Goal: Transaction & Acquisition: Purchase product/service

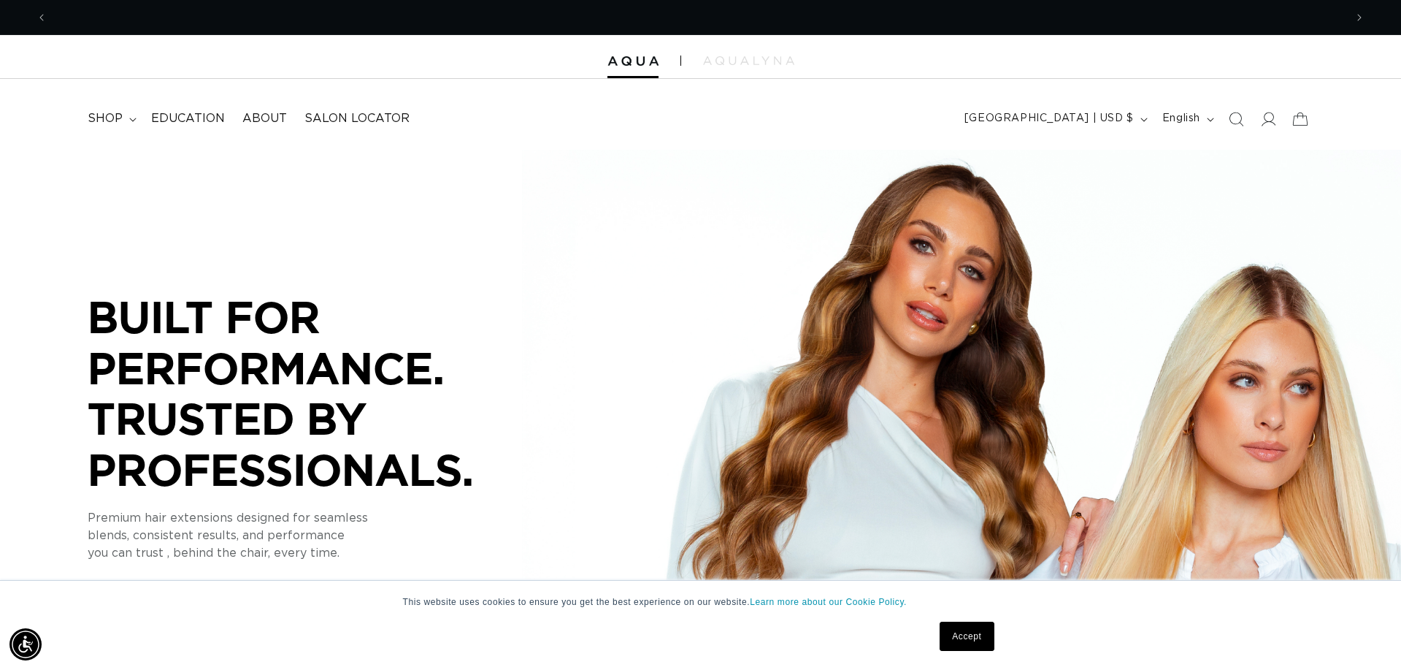
scroll to position [0, 2595]
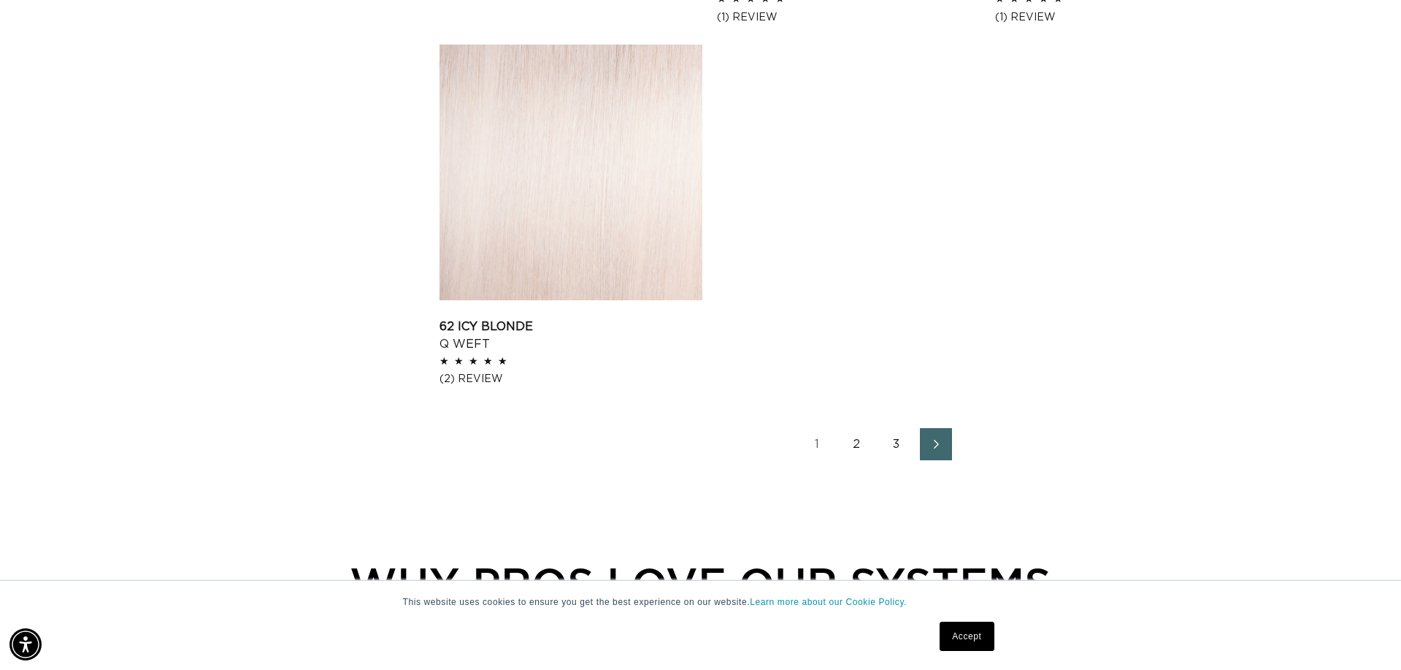
scroll to position [2291, 0]
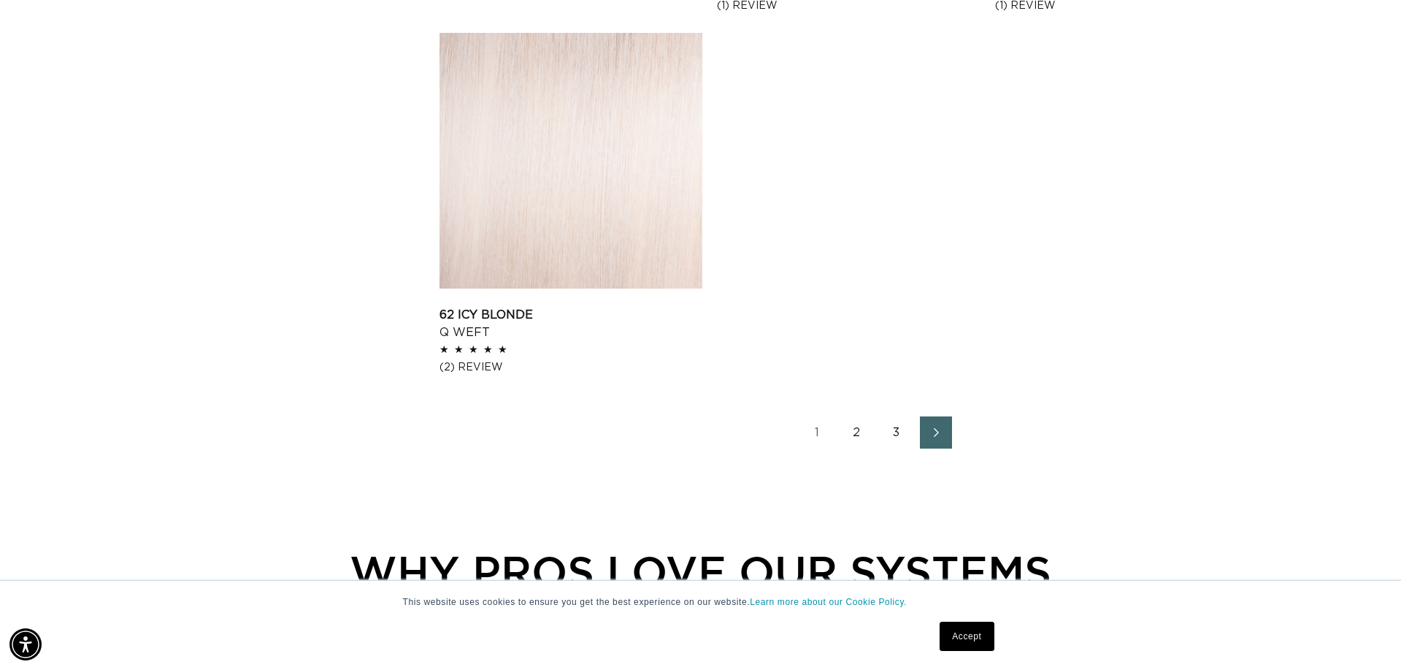
click at [859, 430] on link "2" at bounding box center [857, 432] width 32 height 32
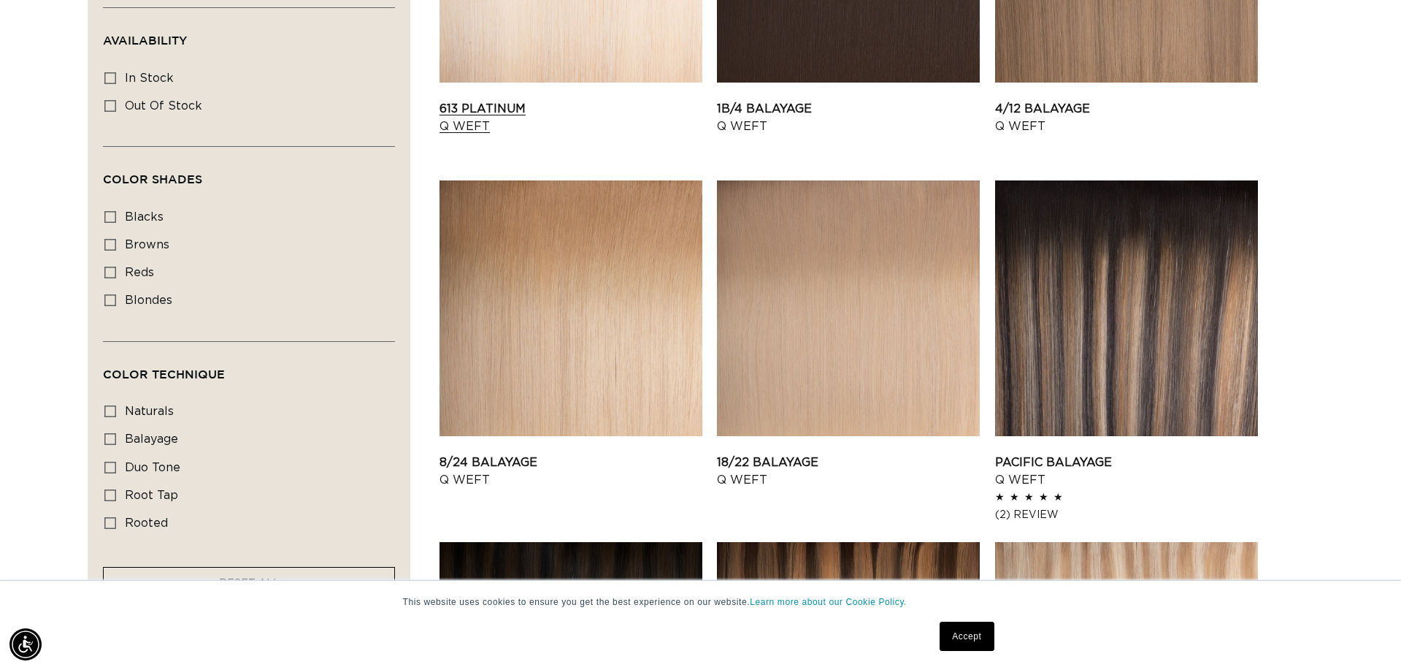
scroll to position [706, 0]
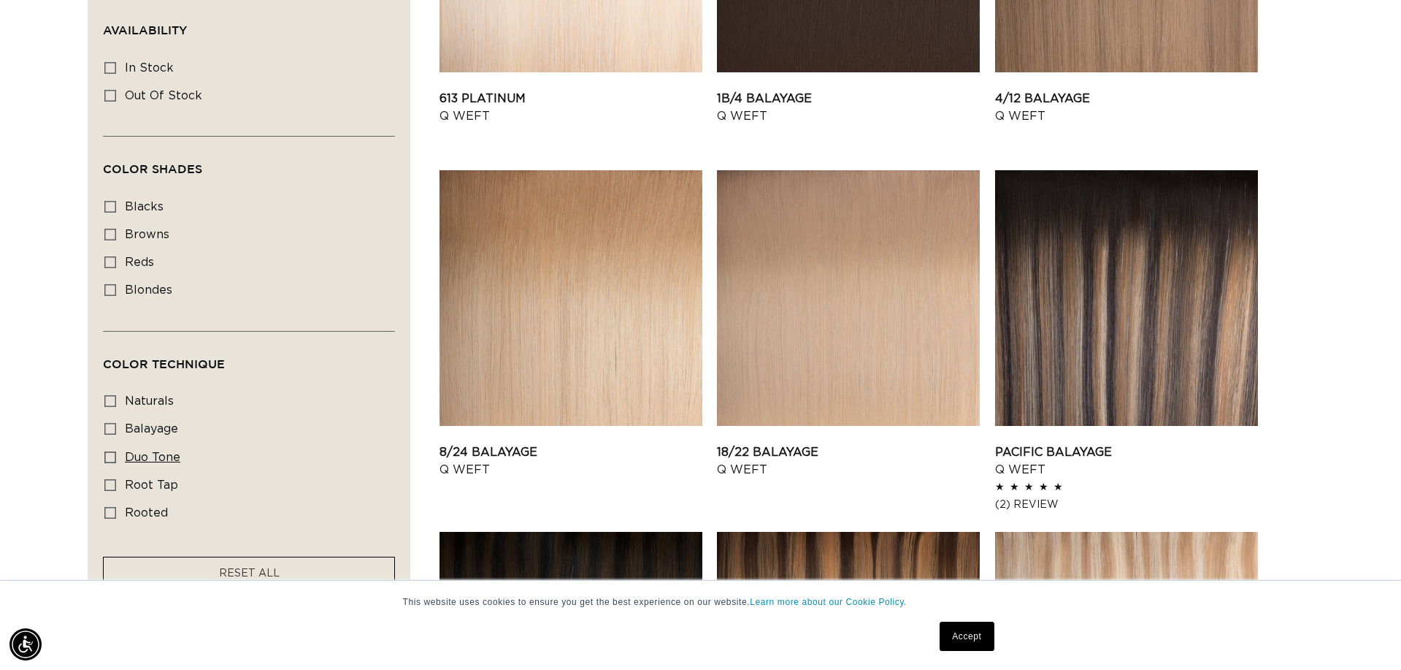
click at [108, 461] on icon at bounding box center [110, 457] width 12 height 12
click at [108, 461] on input "duo tone duo tone (5 products)" at bounding box center [110, 457] width 12 height 12
checkbox input "true"
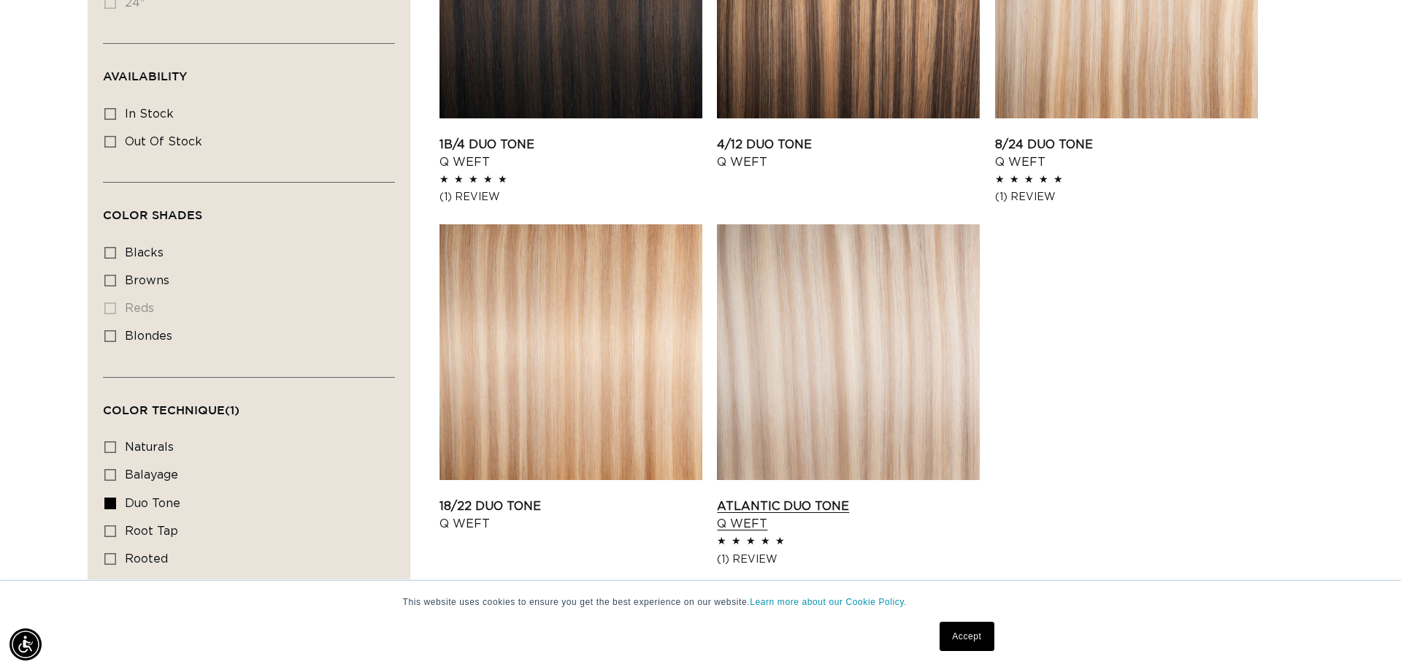
click at [825, 497] on link "Atlantic Duo Tone Q Weft" at bounding box center [848, 514] width 263 height 35
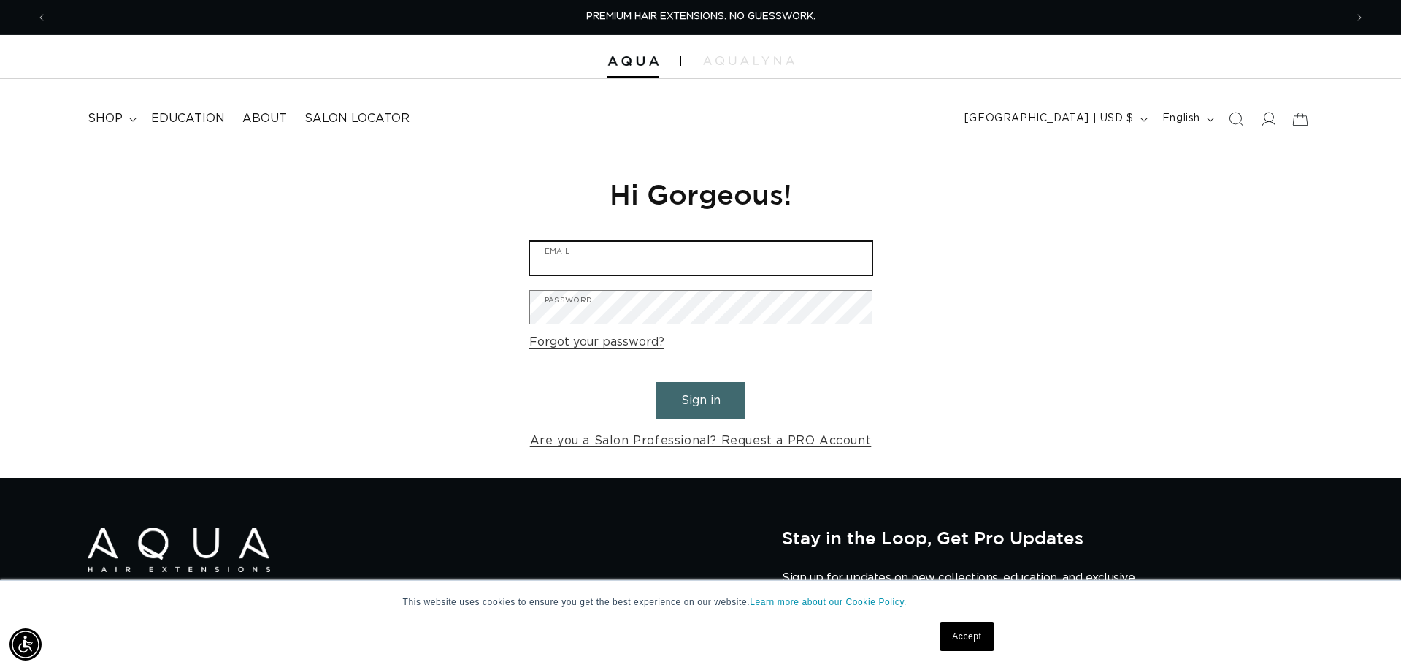
type input "[PERSON_NAME][EMAIL_ADDRESS][DOMAIN_NAME]"
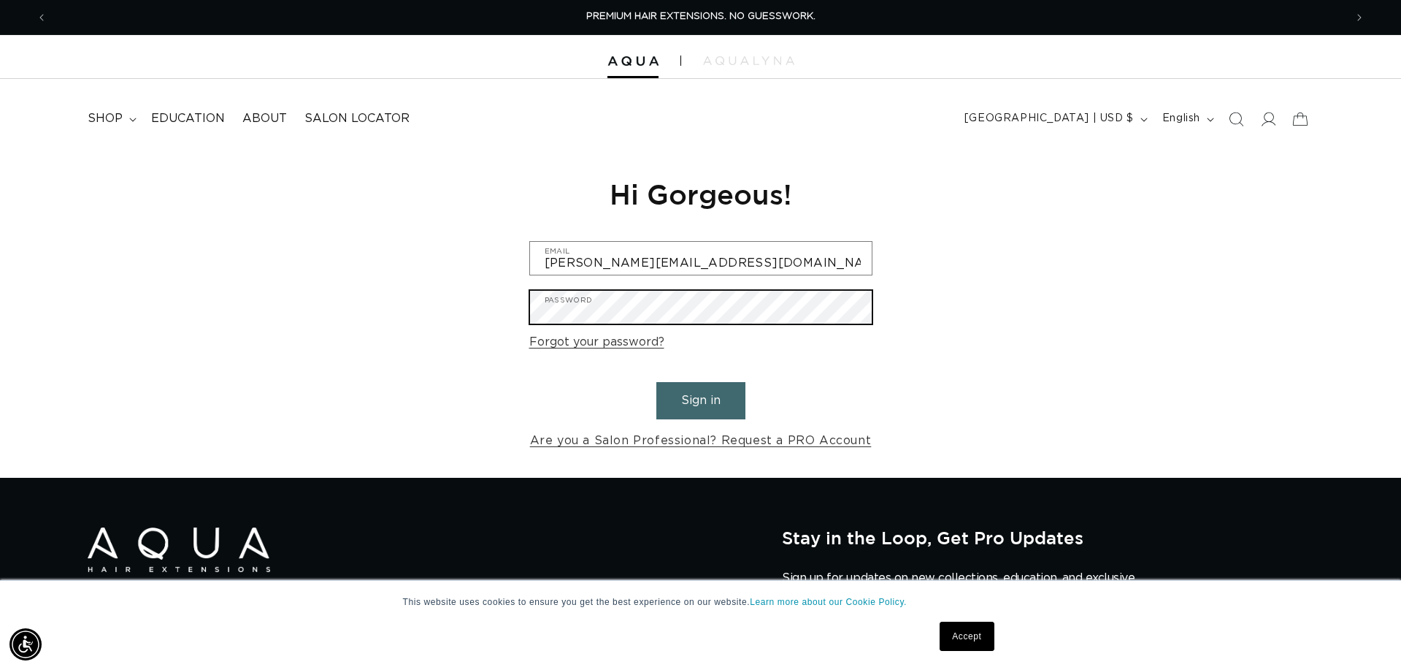
click at [700, 398] on button "Sign in" at bounding box center [701, 400] width 89 height 37
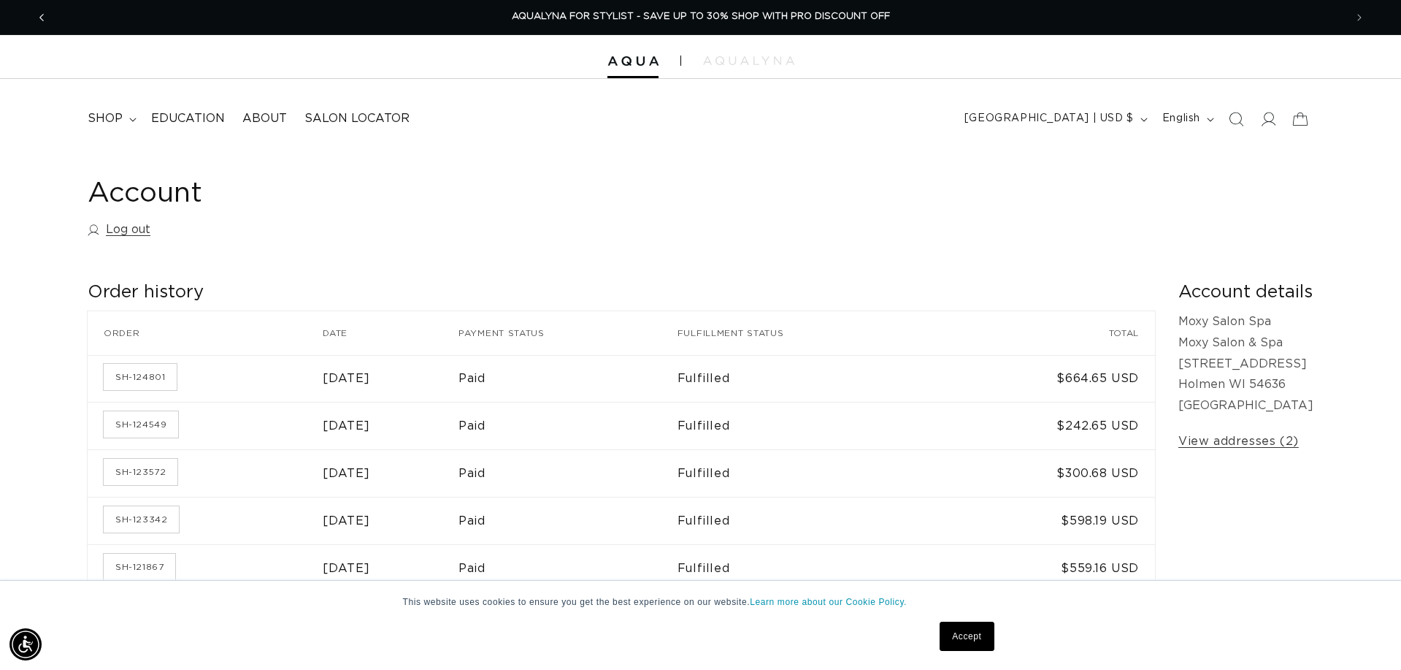
click at [40, 16] on icon "Previous announcement" at bounding box center [41, 17] width 4 height 7
click at [45, 18] on span "Previous announcement" at bounding box center [41, 17] width 15 height 15
click at [119, 115] on span "shop" at bounding box center [105, 118] width 35 height 15
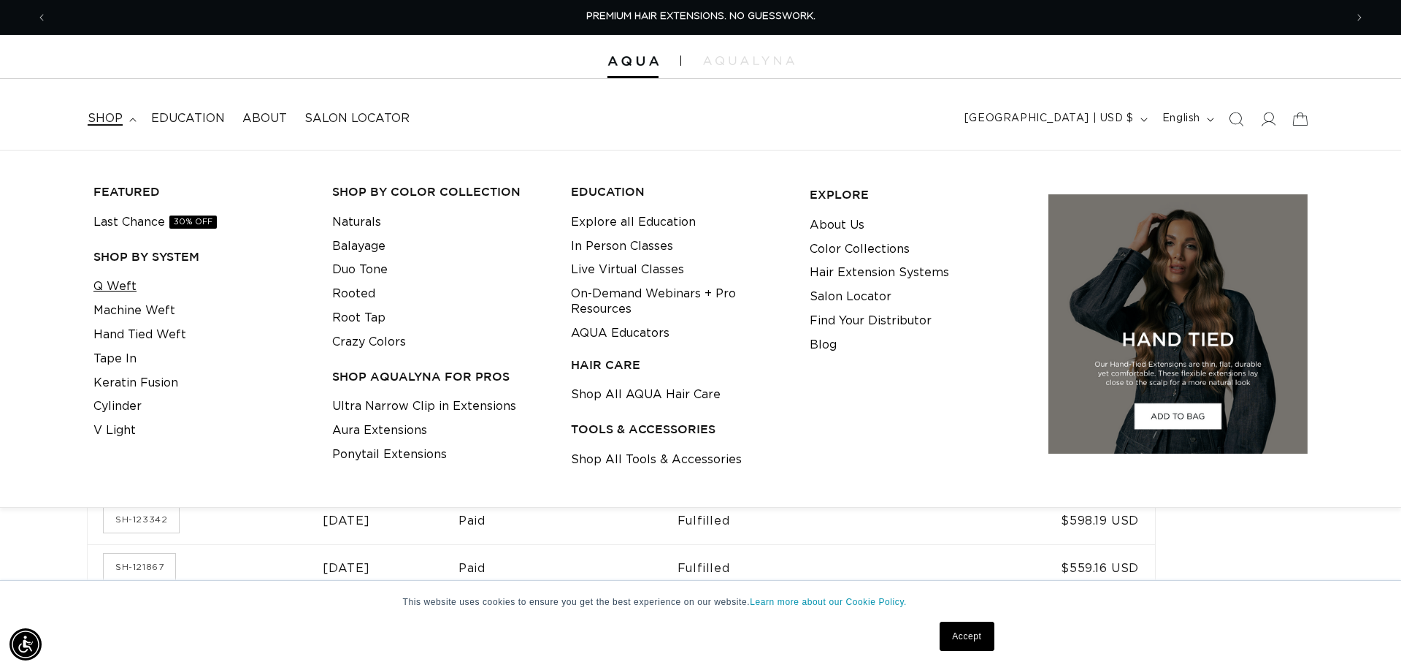
click at [123, 282] on link "Q Weft" at bounding box center [114, 287] width 43 height 24
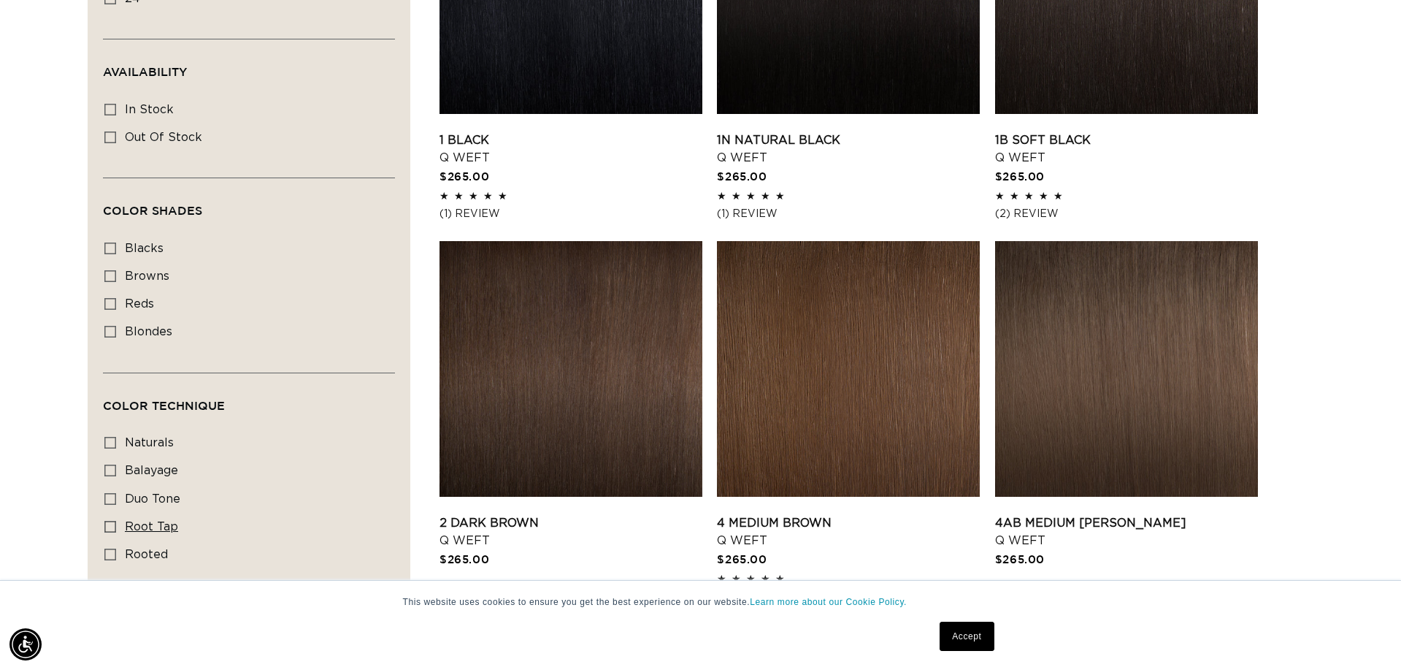
scroll to position [689, 0]
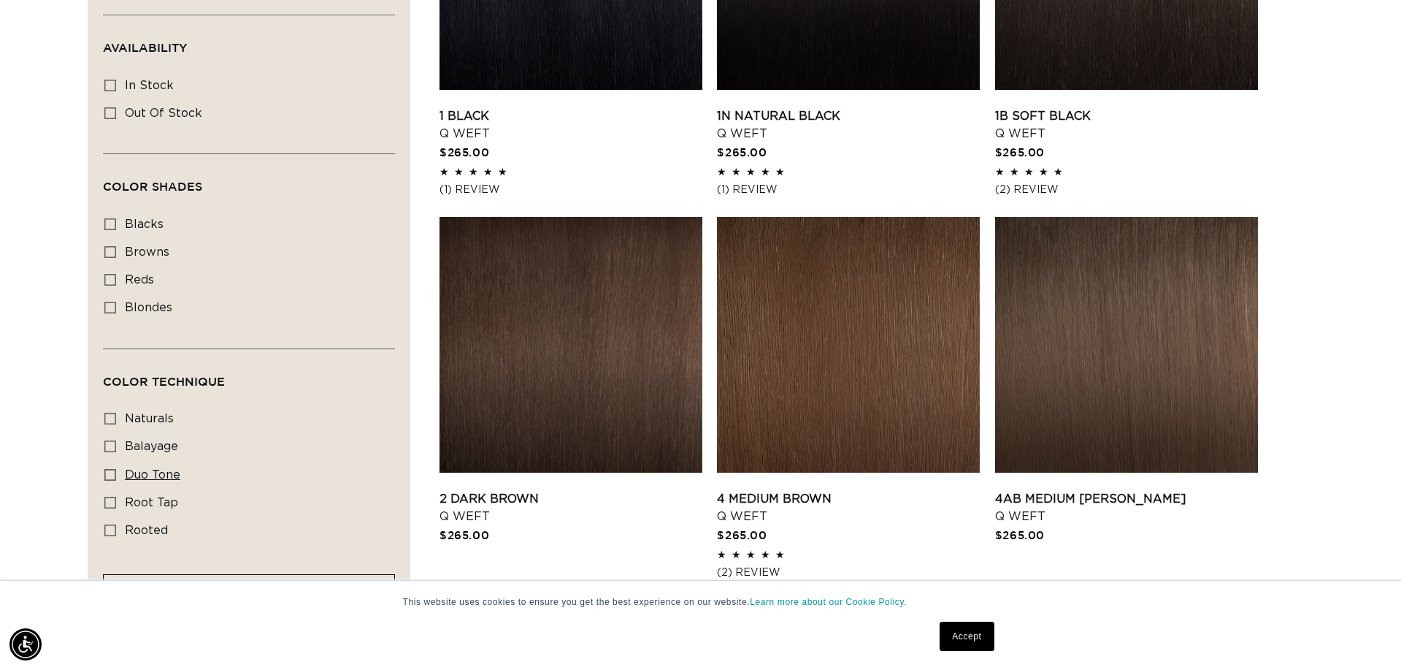
click at [112, 480] on icon at bounding box center [110, 475] width 12 height 12
click at [112, 480] on input "duo tone duo tone (5 products)" at bounding box center [110, 475] width 12 height 12
checkbox input "true"
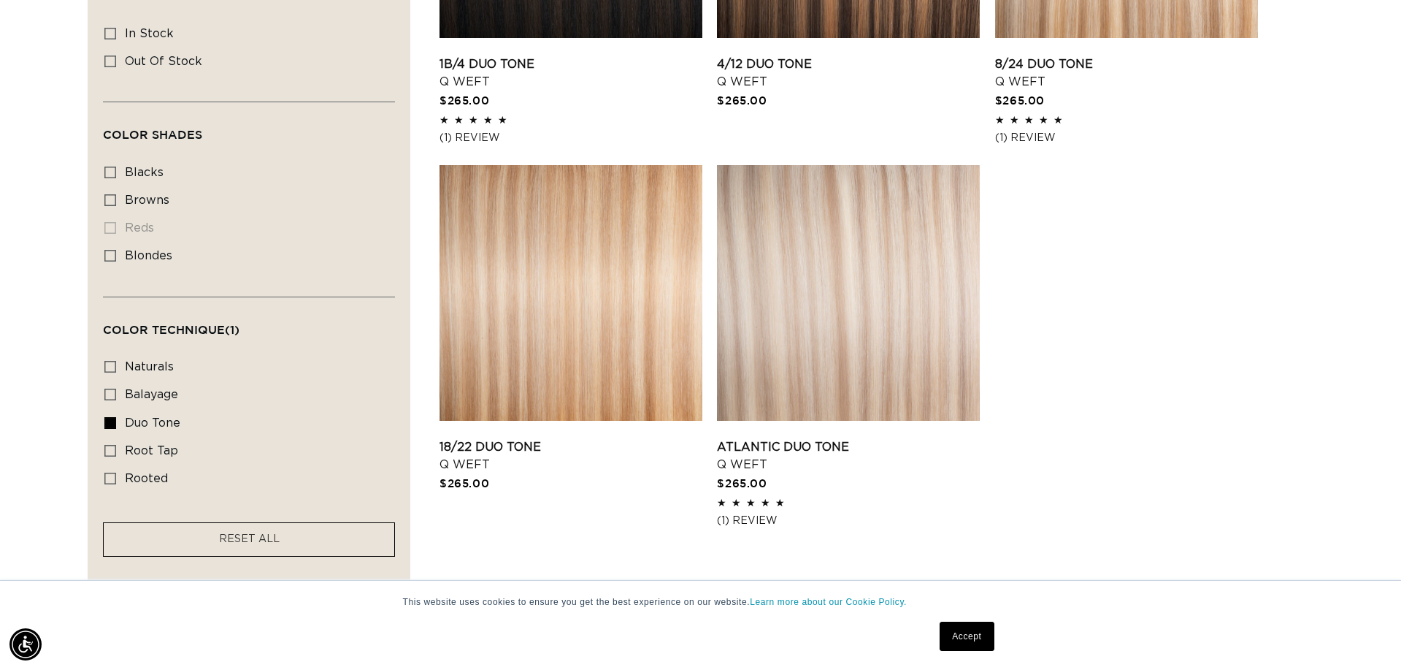
scroll to position [732, 0]
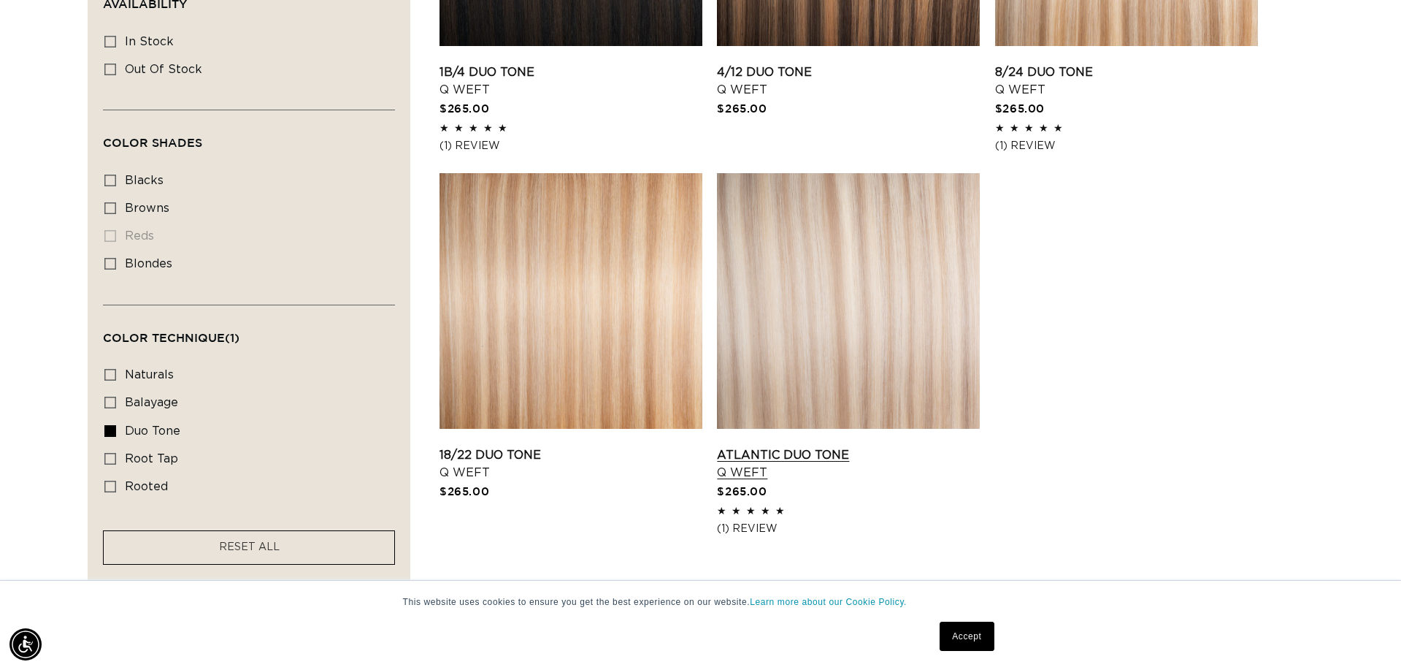
click at [840, 446] on link "Atlantic Duo Tone Q Weft" at bounding box center [848, 463] width 263 height 35
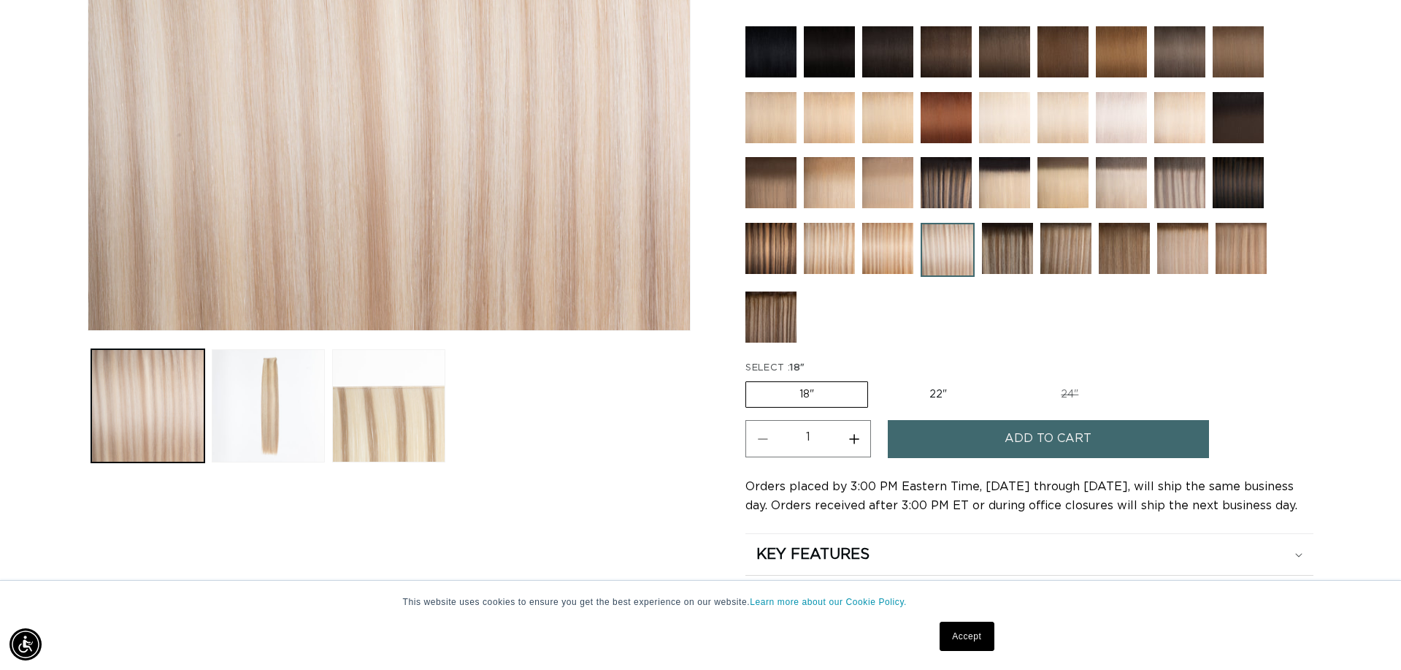
drag, startPoint x: 932, startPoint y: 393, endPoint x: 924, endPoint y: 394, distance: 8.2
click at [932, 393] on label "22" Variant sold out or unavailable" at bounding box center [938, 394] width 124 height 25
click at [876, 379] on input "22" Variant sold out or unavailable" at bounding box center [876, 378] width 1 height 1
radio input "true"
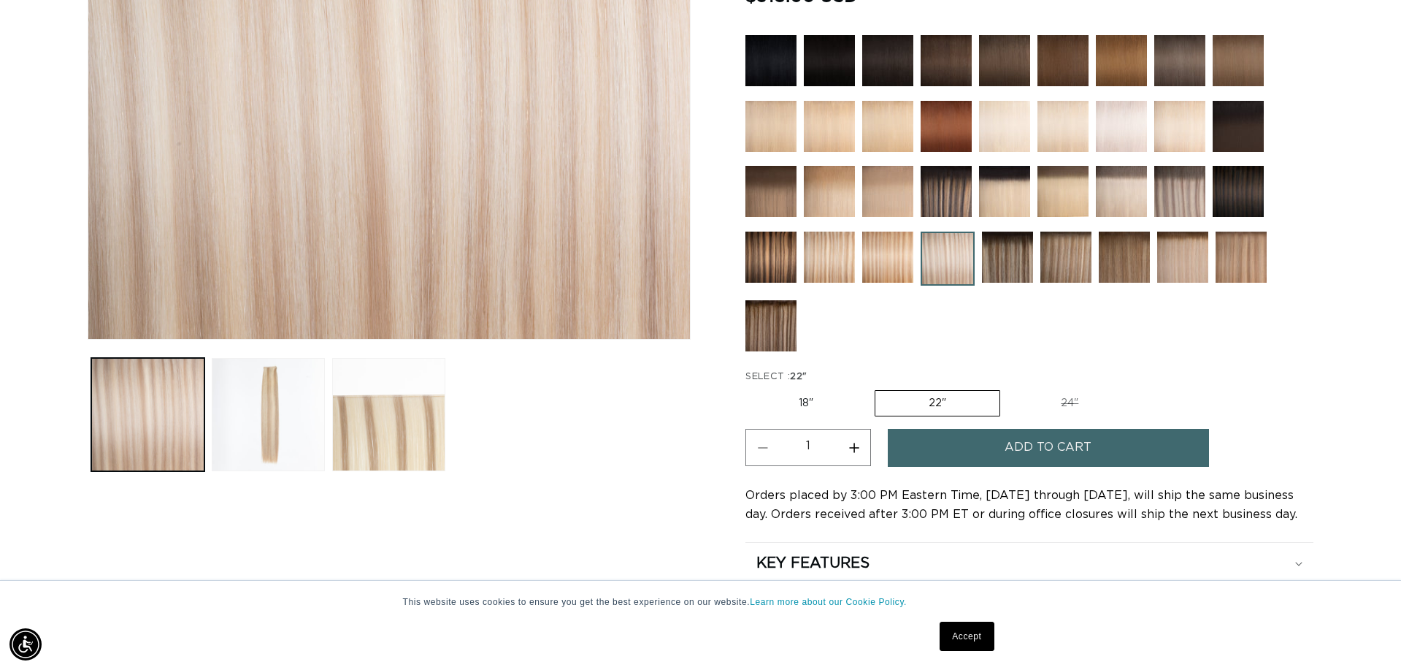
scroll to position [409, 1]
click at [854, 447] on button "Increase quantity for Atlantic Duo Tone - Q Weft" at bounding box center [854, 447] width 33 height 37
type input "2"
click at [954, 453] on button "Add to cart" at bounding box center [1048, 447] width 321 height 37
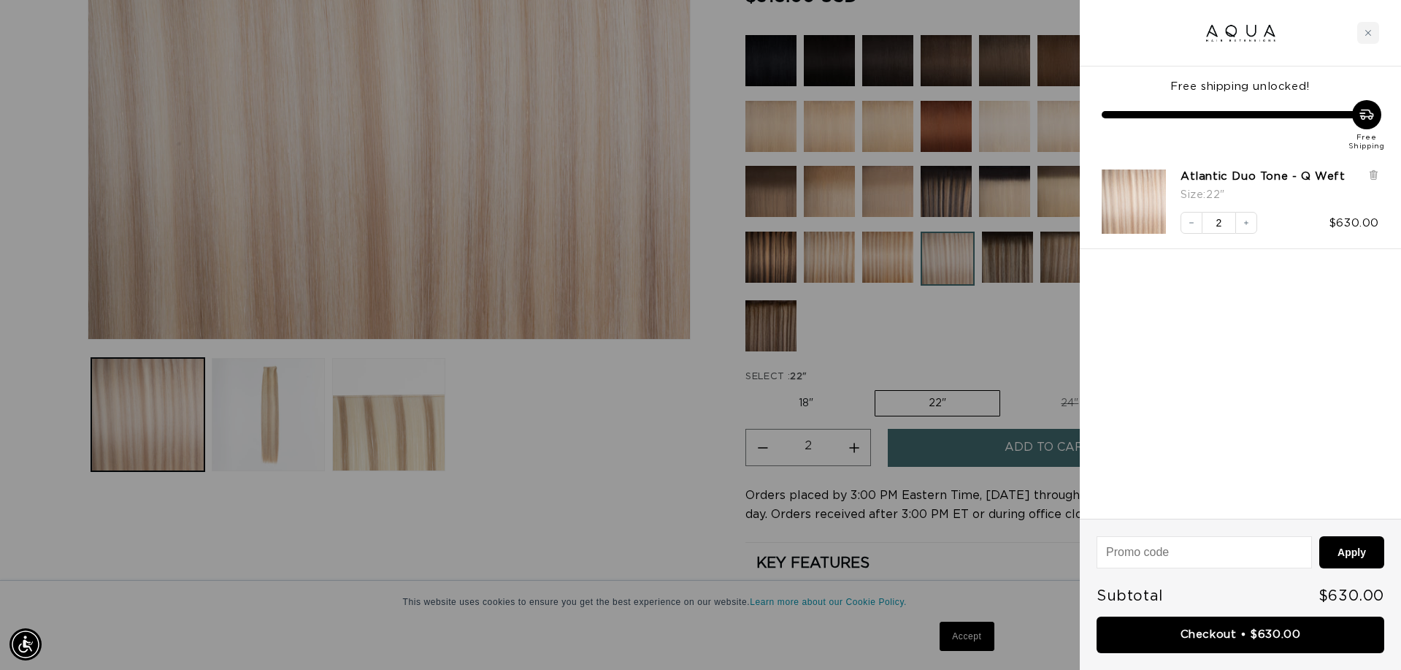
scroll to position [0, 0]
click at [1259, 632] on link "Checkout • $630.00" at bounding box center [1241, 634] width 288 height 37
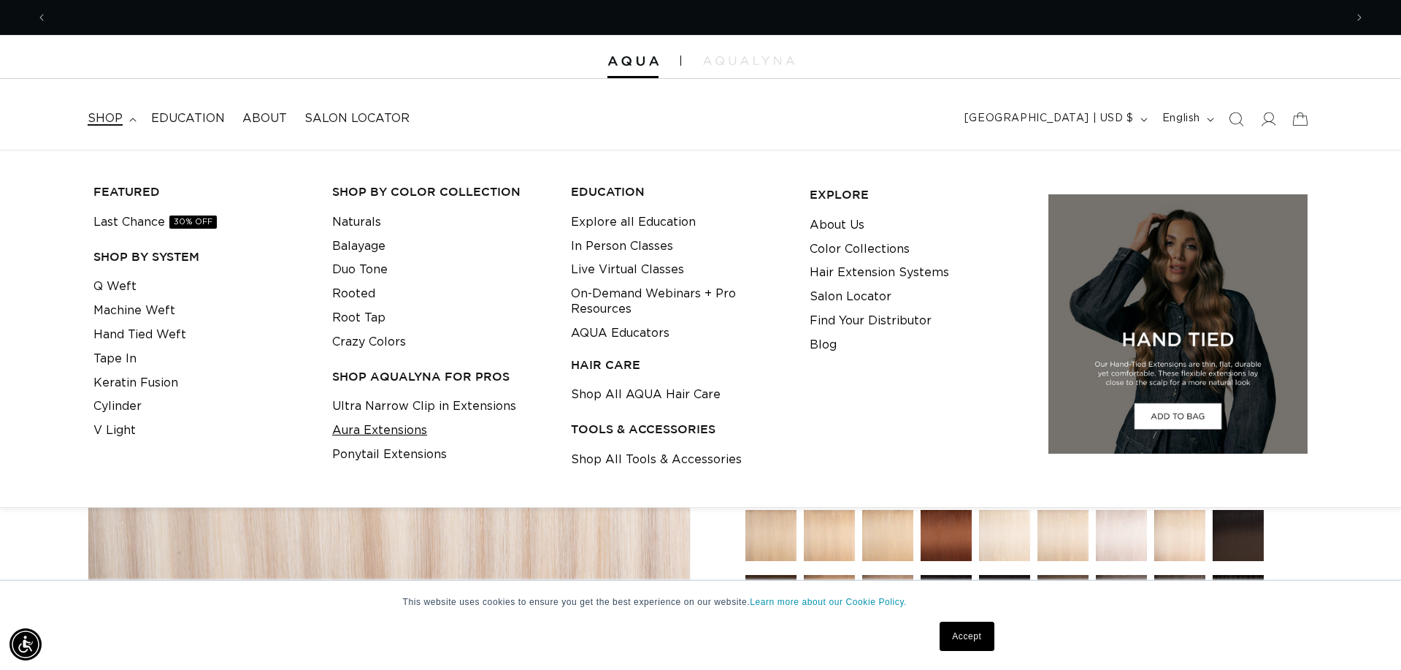
scroll to position [0, 1298]
click at [631, 451] on link "Shop All Tools & Accessories" at bounding box center [656, 460] width 171 height 24
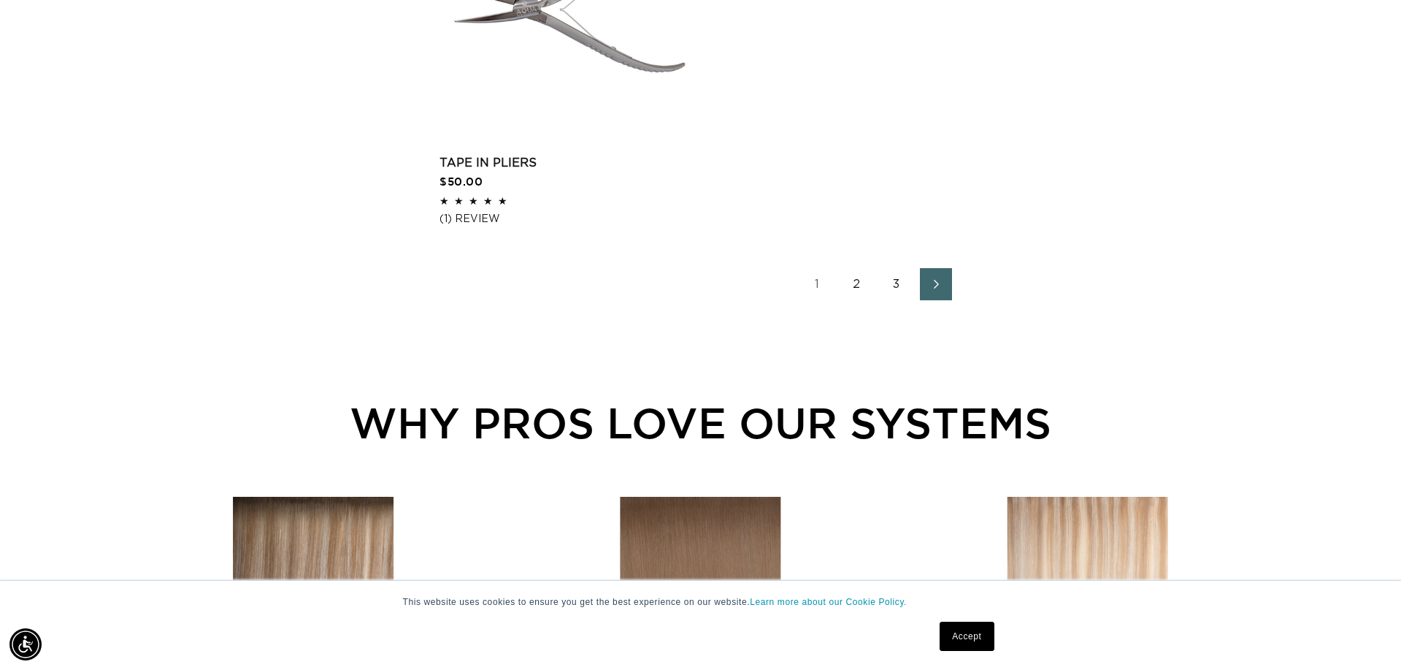
scroll to position [0, 2595]
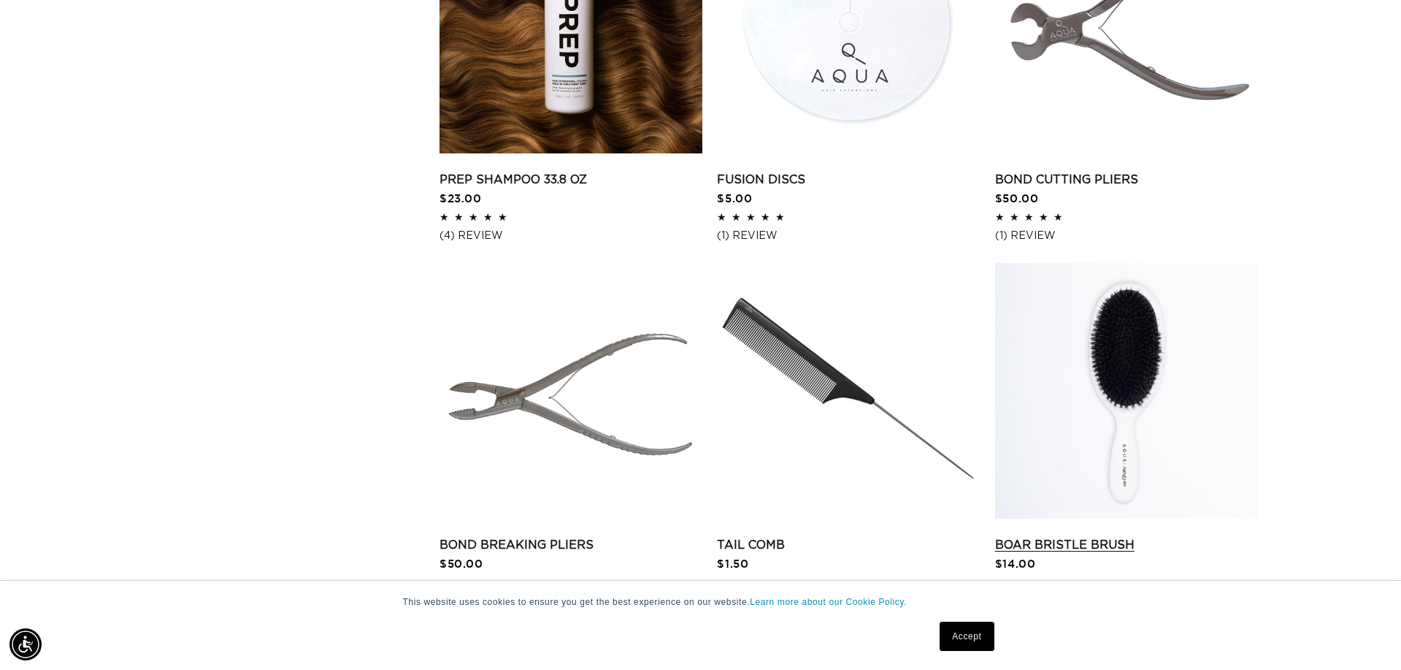
scroll to position [1798, 0]
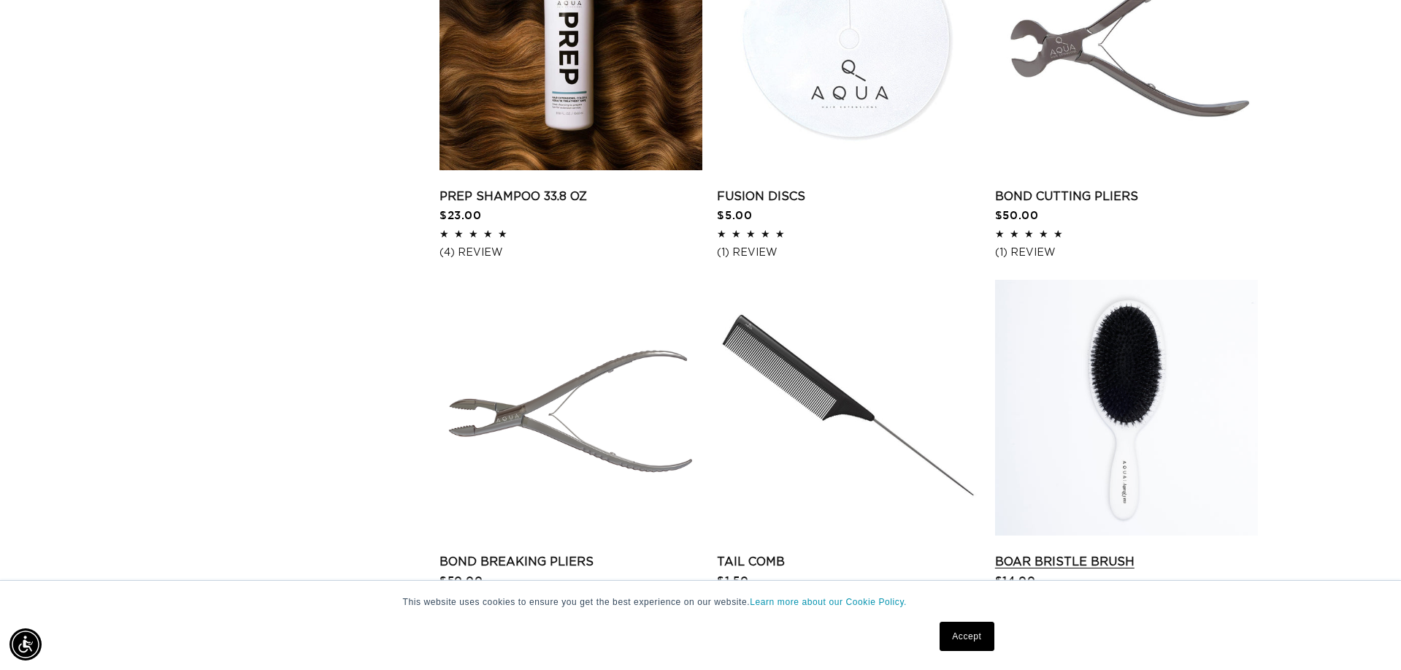
click at [1080, 553] on link "Boar Bristle Brush" at bounding box center [1126, 562] width 263 height 18
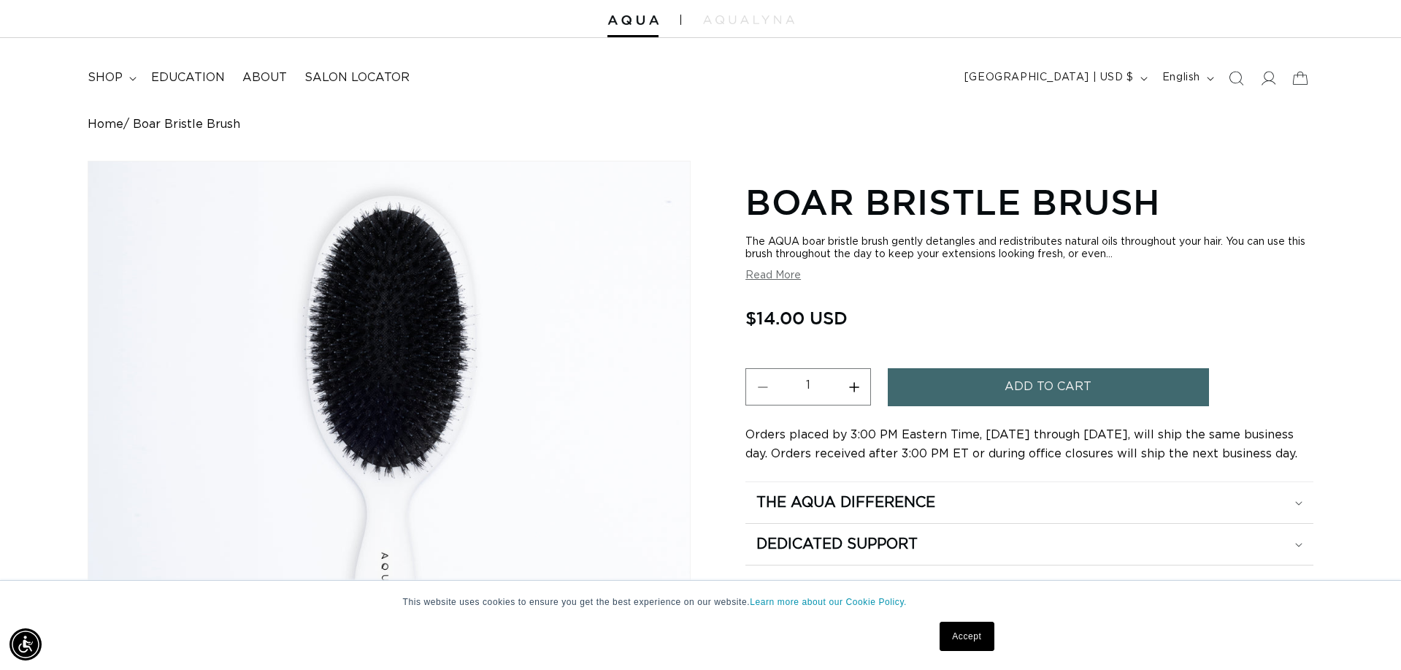
scroll to position [32, 0]
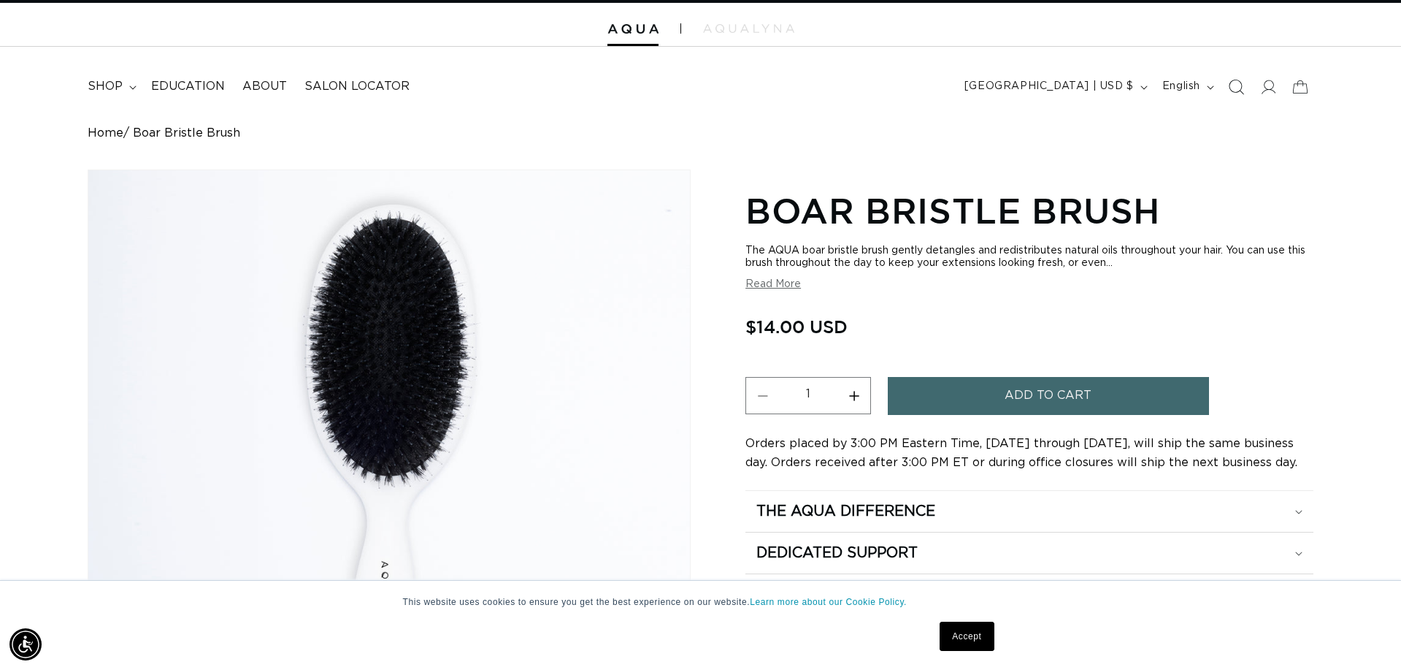
click at [1233, 87] on icon "Search" at bounding box center [1235, 86] width 15 height 15
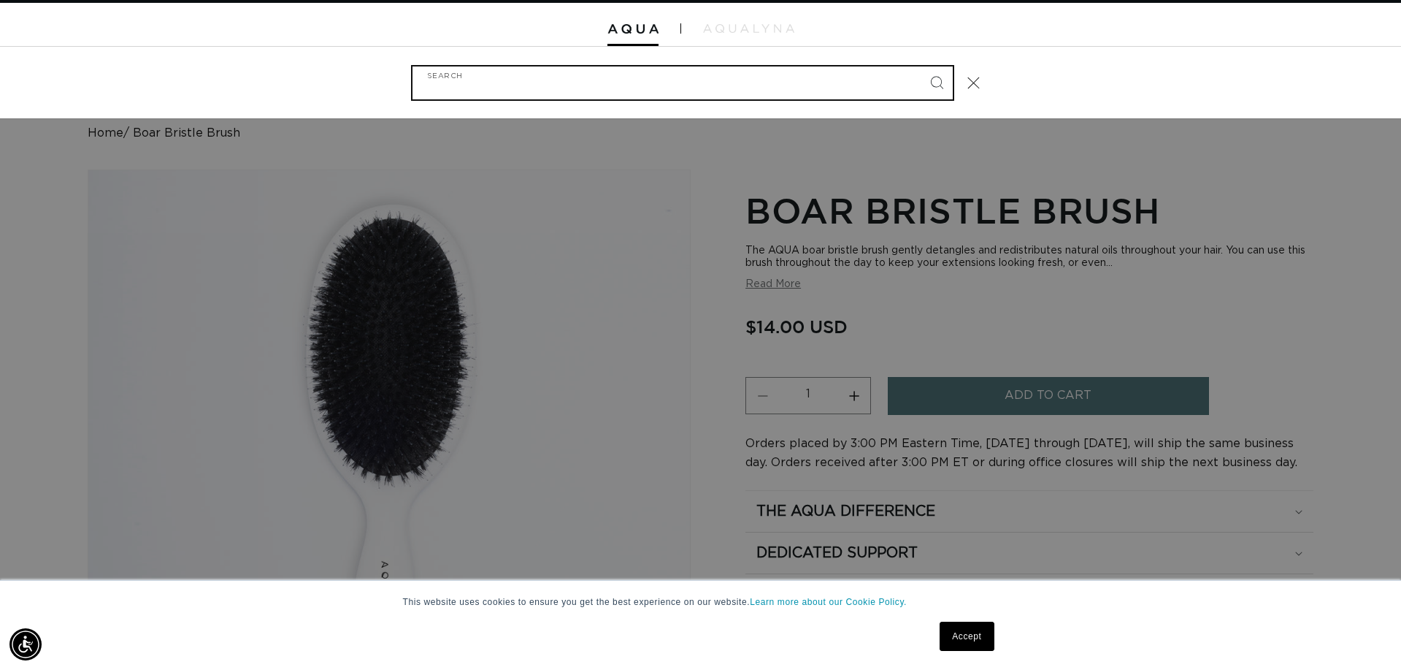
scroll to position [0, 0]
type input "brush"
click at [937, 81] on button "Search" at bounding box center [937, 82] width 32 height 32
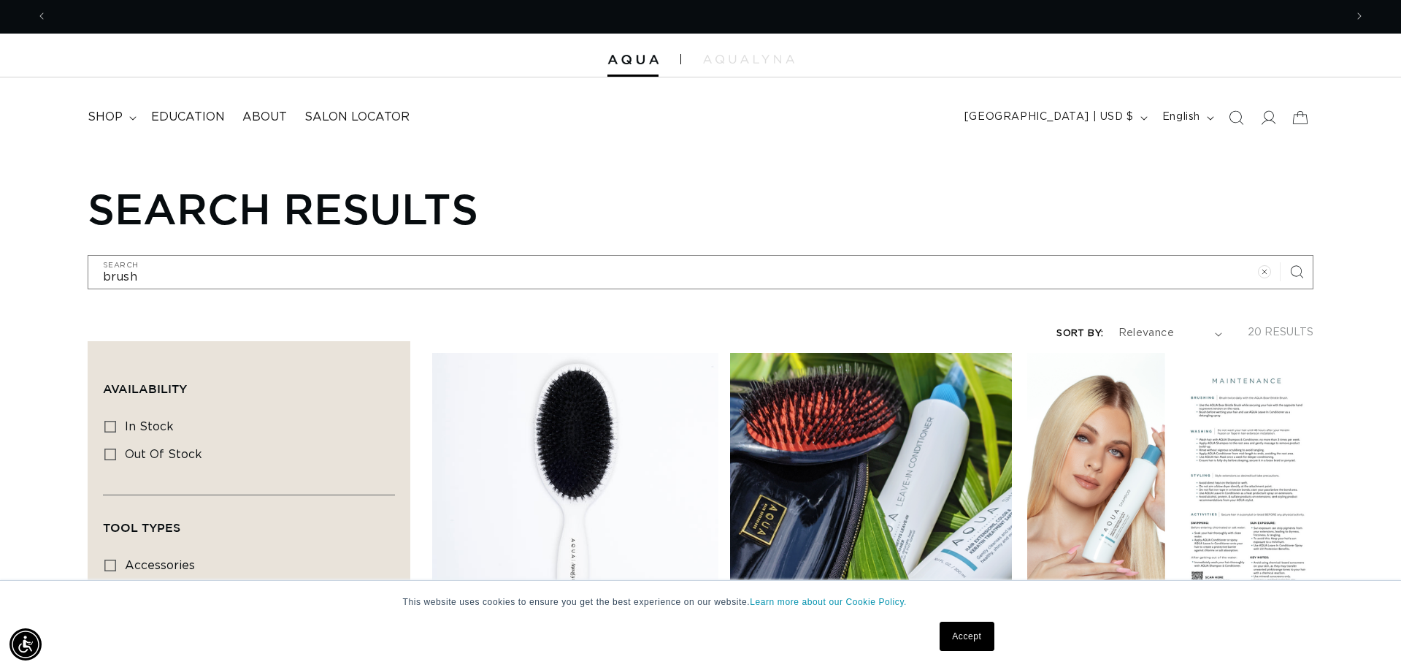
scroll to position [10, 1]
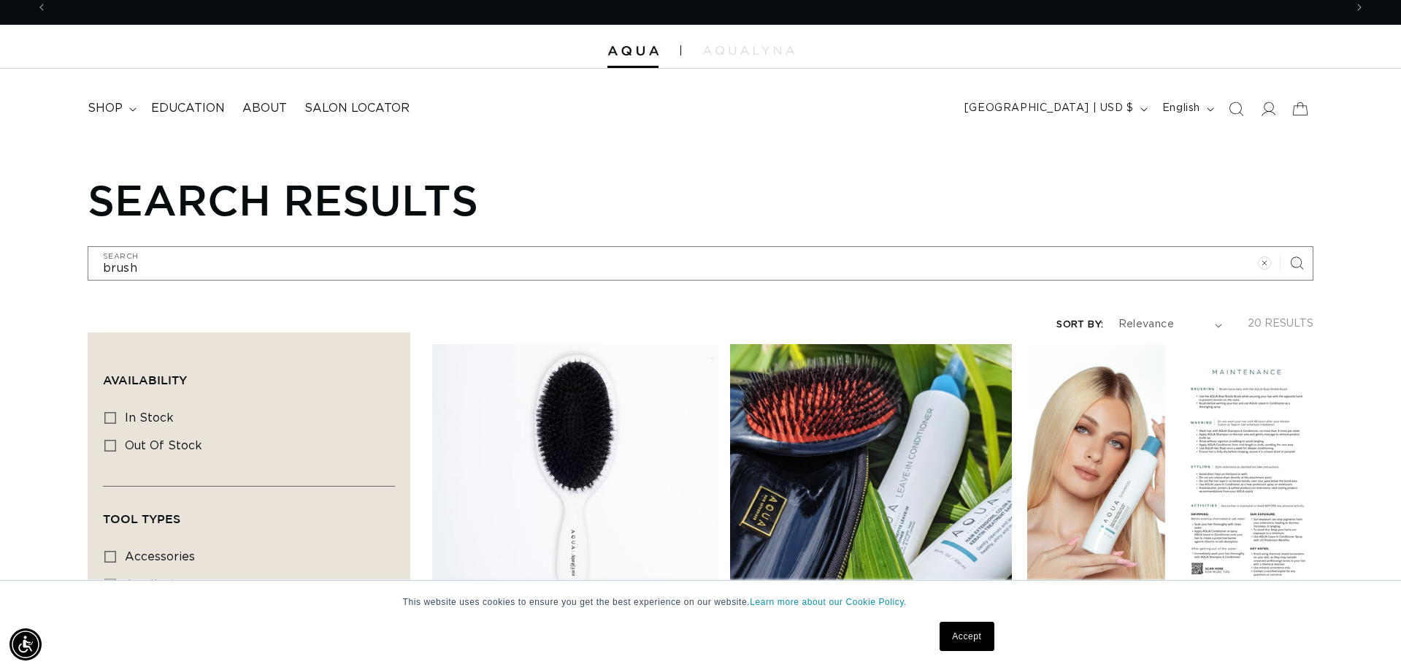
click at [599, 617] on link "Boar Bristle Brush" at bounding box center [575, 626] width 286 height 18
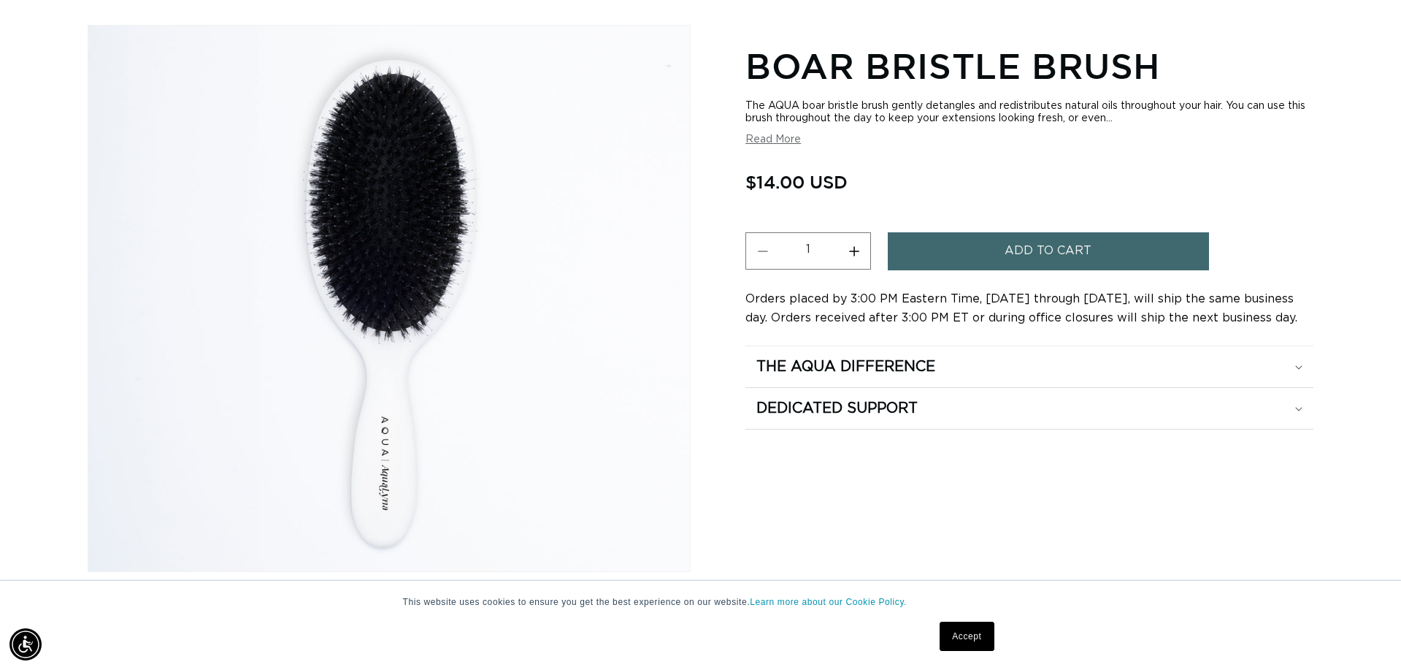
scroll to position [0, 2595]
click at [854, 252] on button "Increase quantity for Boar Bristle Brush" at bounding box center [854, 250] width 33 height 37
type input "2"
click at [946, 260] on button "Add to cart" at bounding box center [1048, 250] width 321 height 37
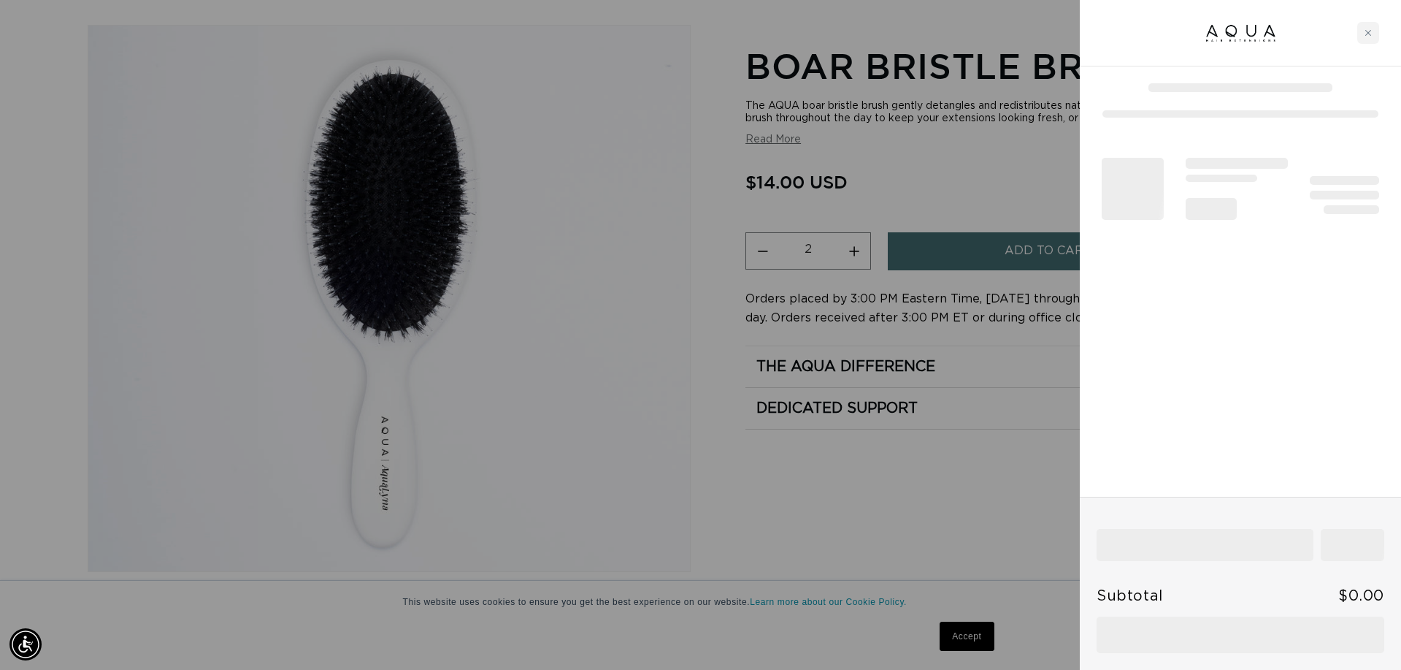
scroll to position [0, 0]
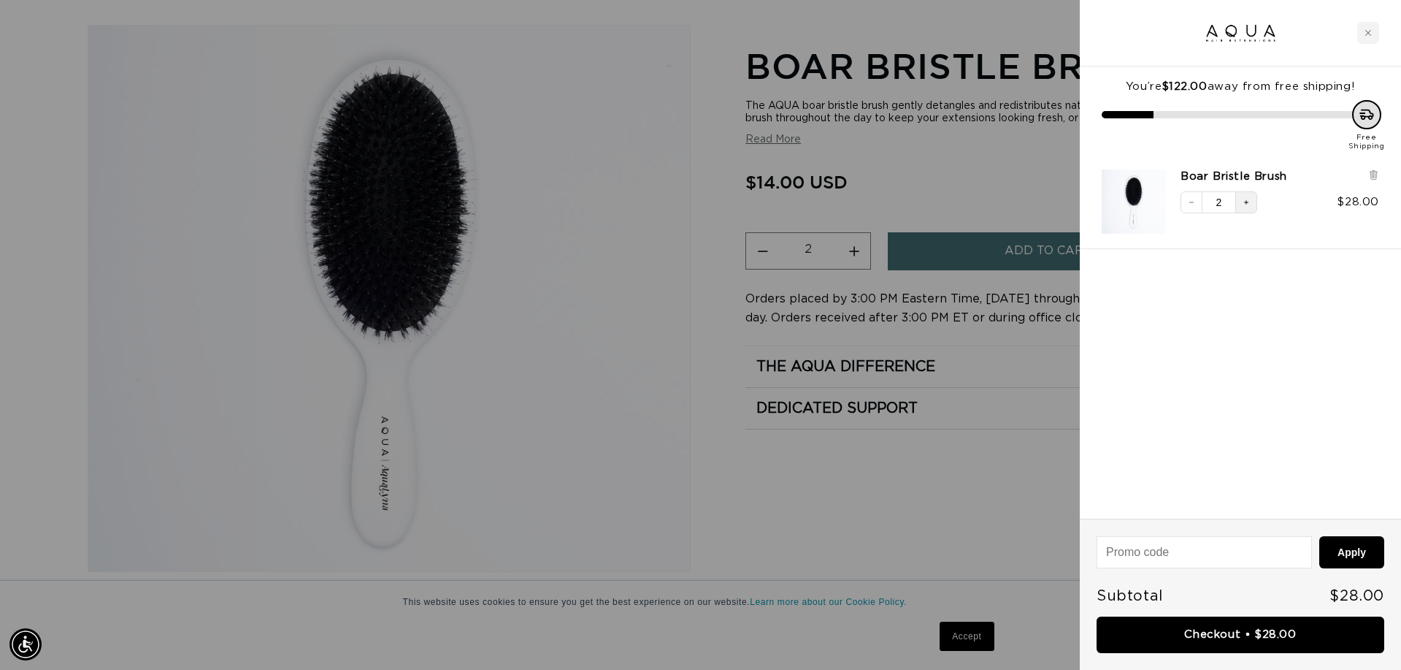
click at [1252, 204] on button "Increase quantity" at bounding box center [1247, 202] width 22 height 22
click at [1368, 33] on icon "Close cart" at bounding box center [1368, 32] width 7 height 7
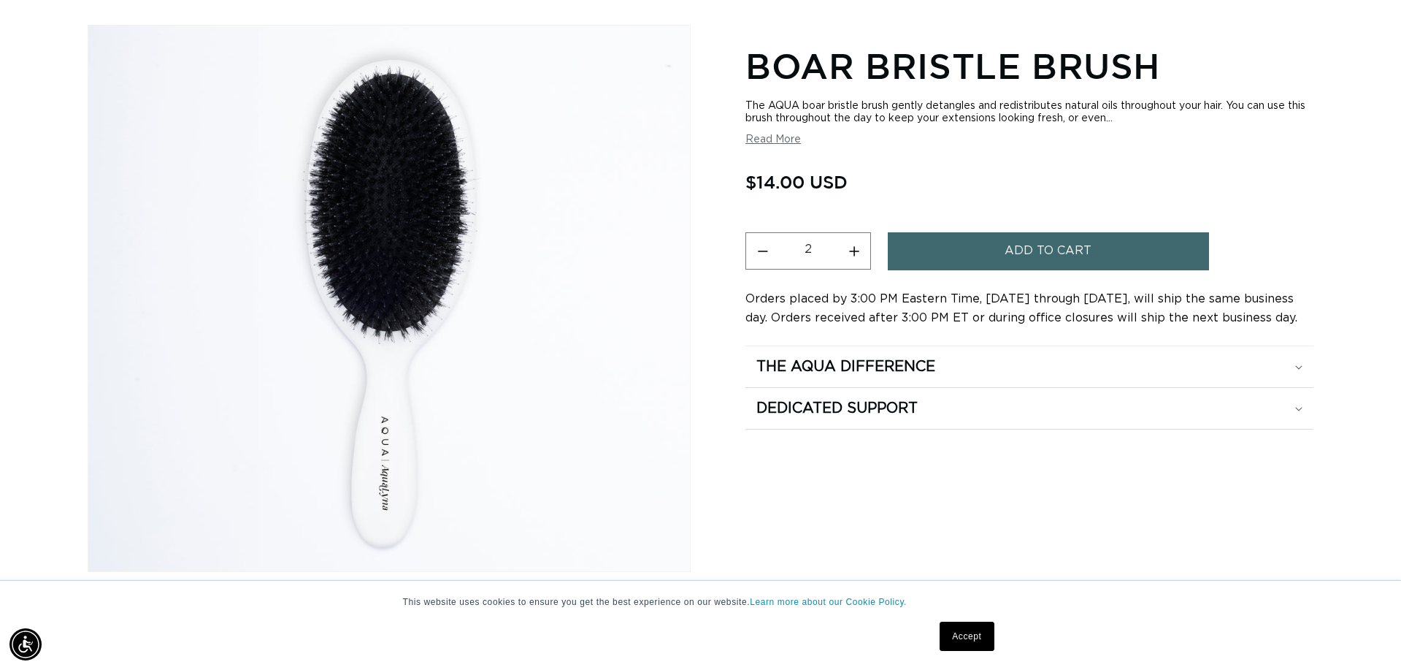
scroll to position [0, 1298]
